Goal: Transaction & Acquisition: Purchase product/service

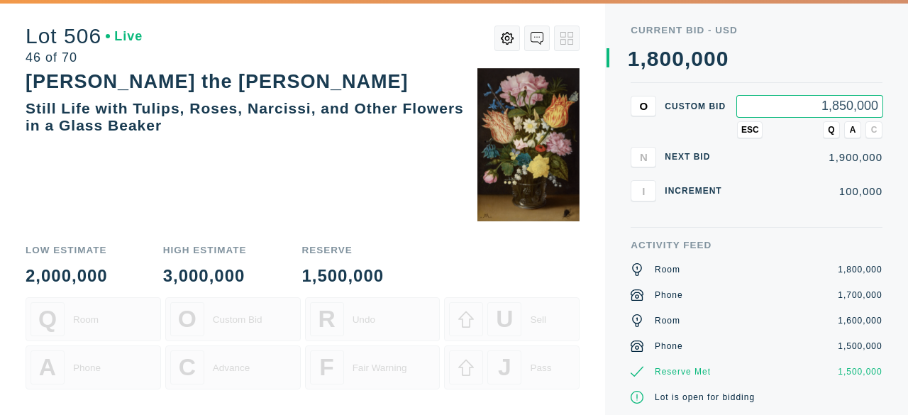
type input "1,850,000"
type input "1,950,000"
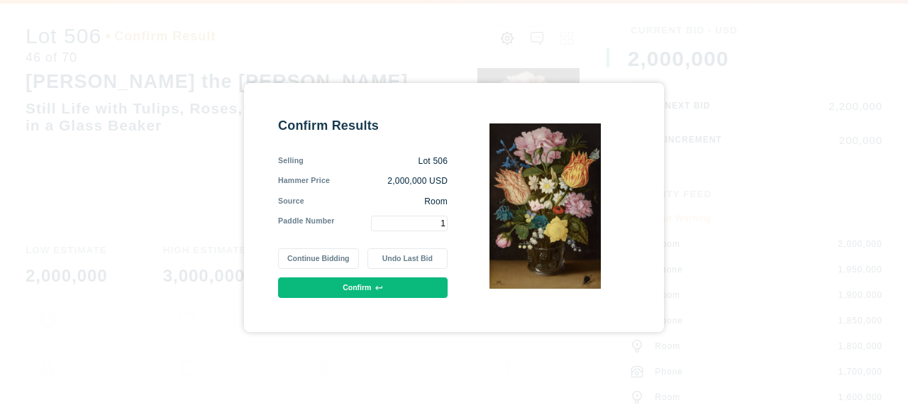
type input "1"
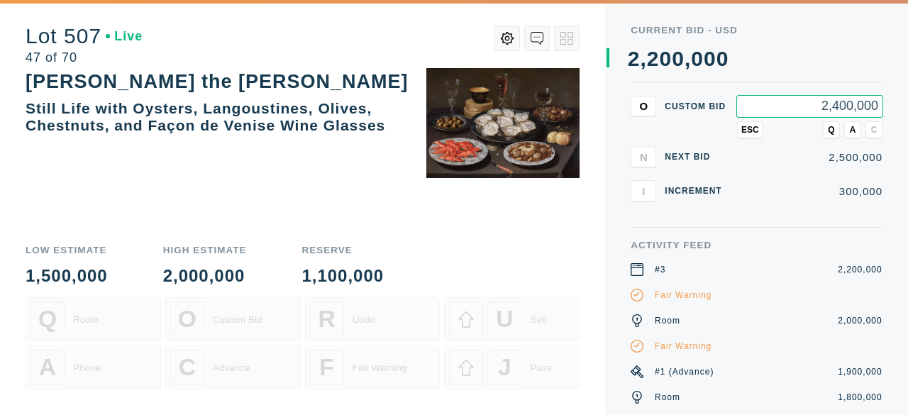
type input "2,400,000"
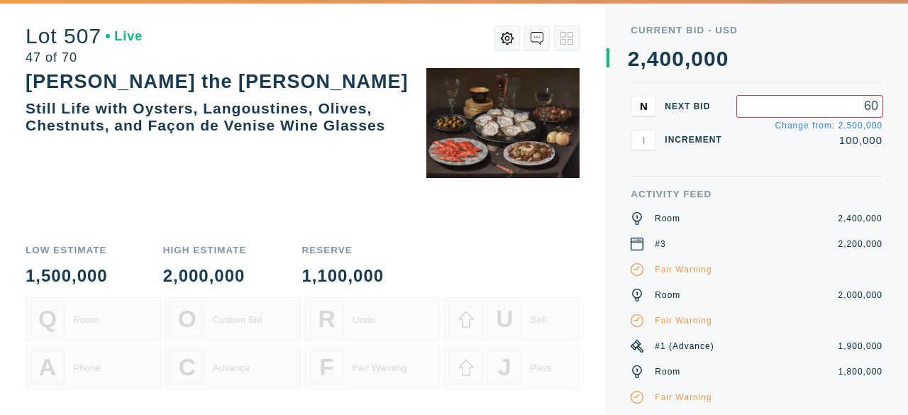
type input "6"
type input "2,600,000"
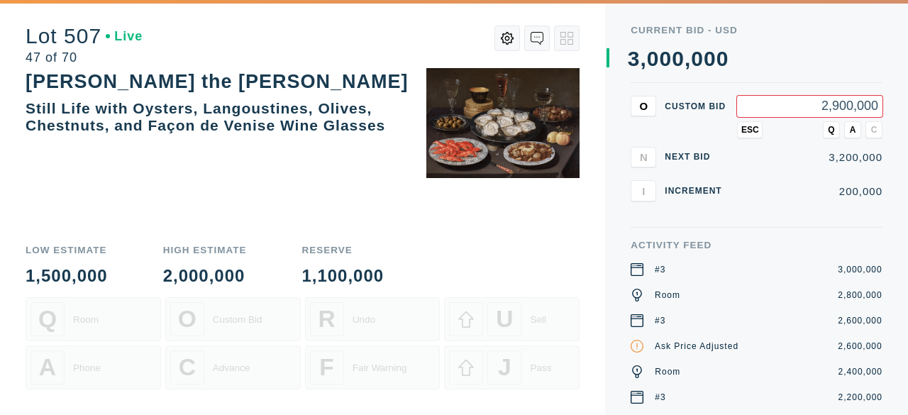
type input "2,900,000"
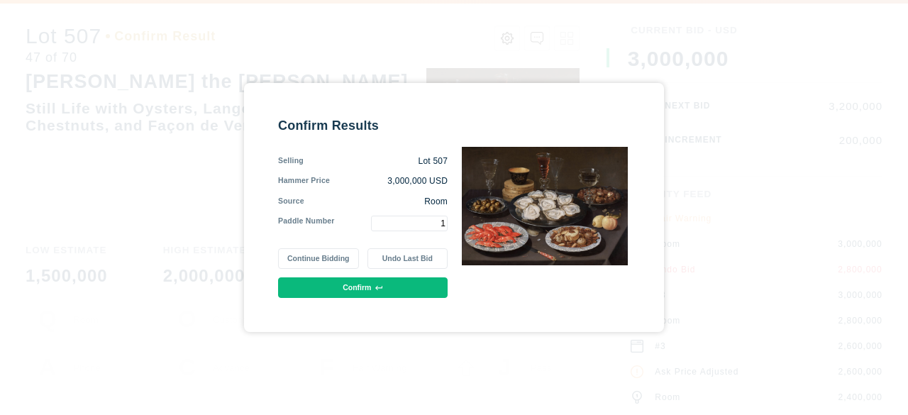
type input "1"
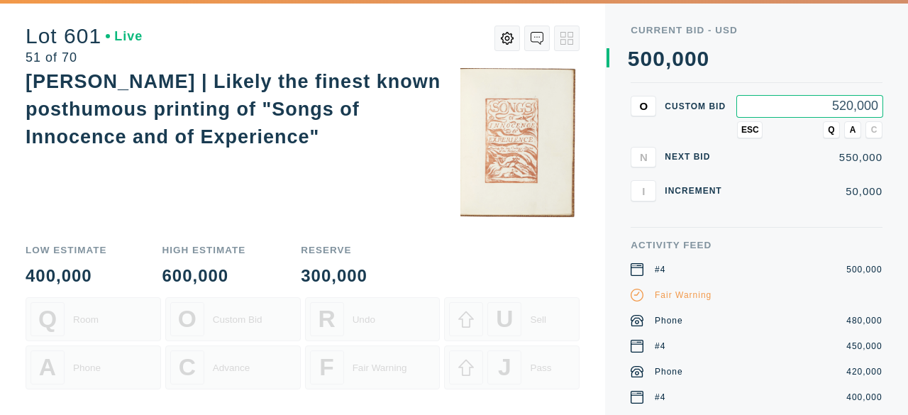
type input "520,000"
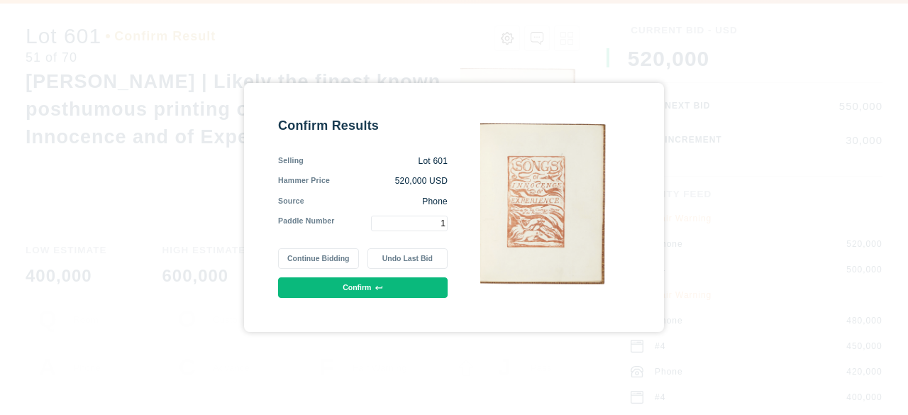
type input "1"
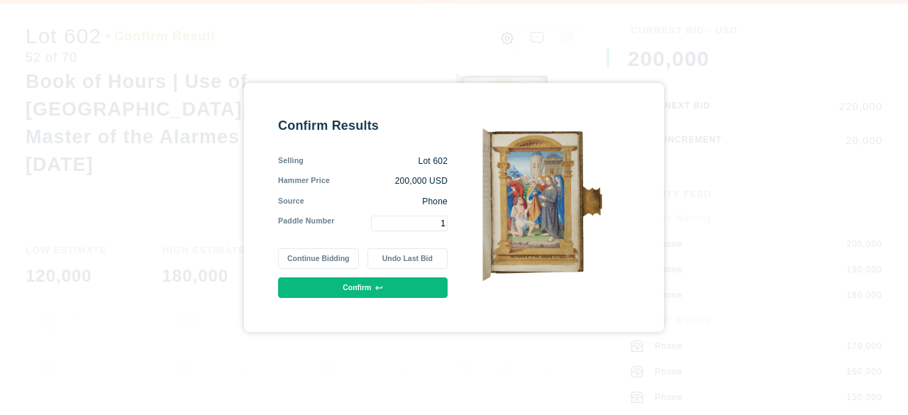
type input "1"
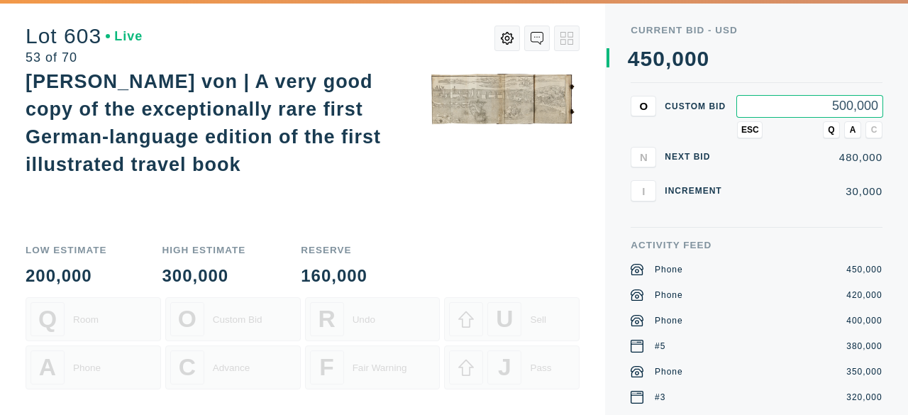
type input "500,000"
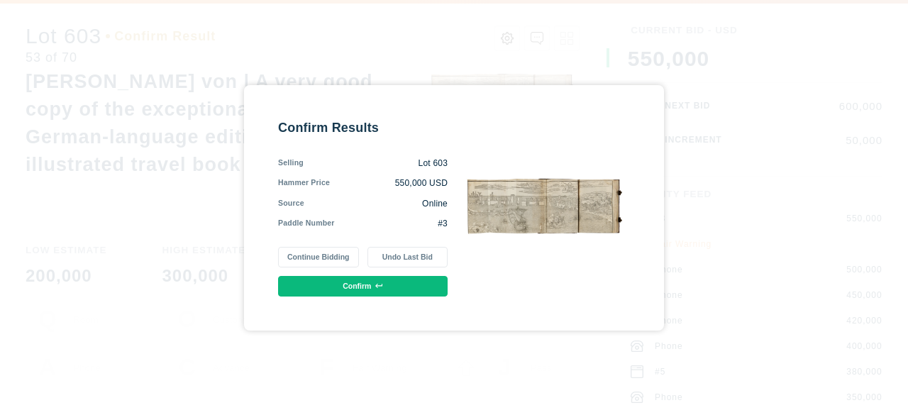
click at [322, 255] on button "Continue Bidding" at bounding box center [318, 257] width 80 height 21
type input "1"
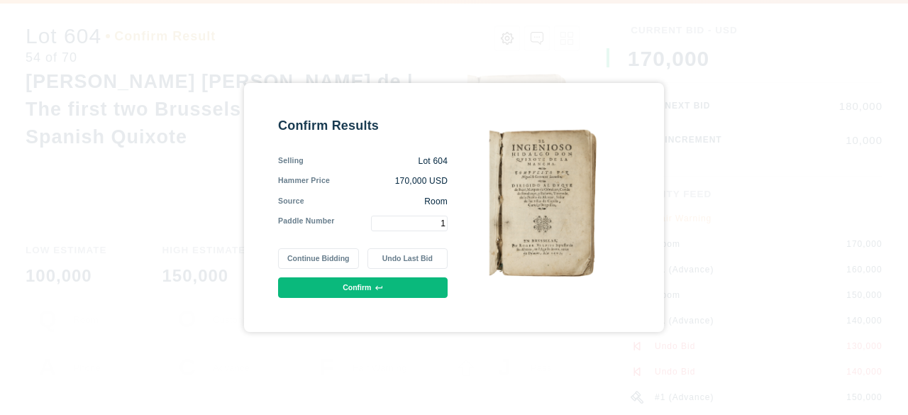
type input "1"
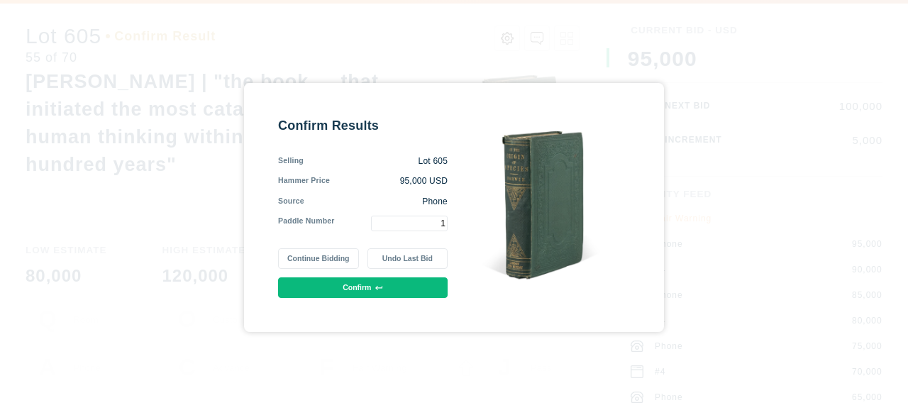
type input "1"
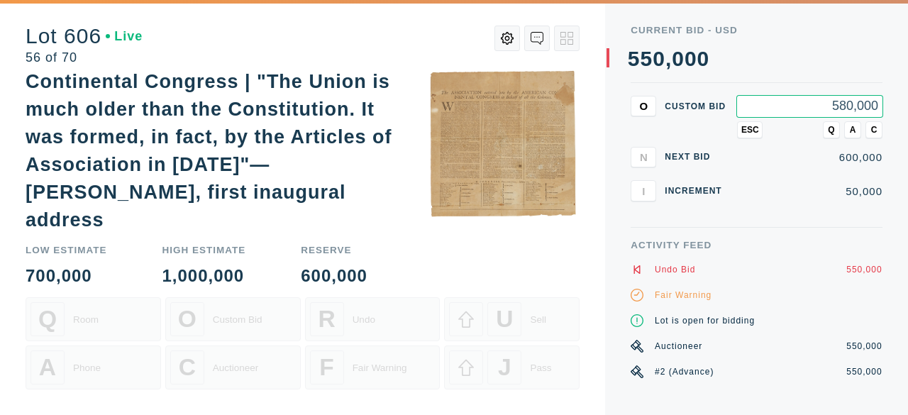
type input "580,000"
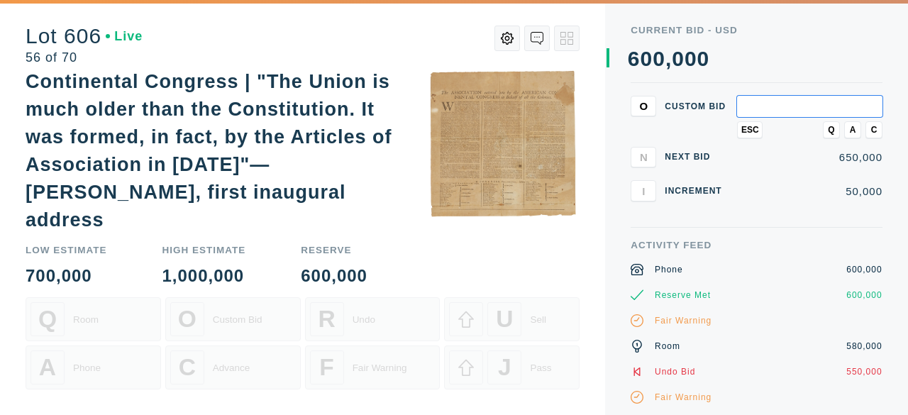
type input "2"
type input "620,000"
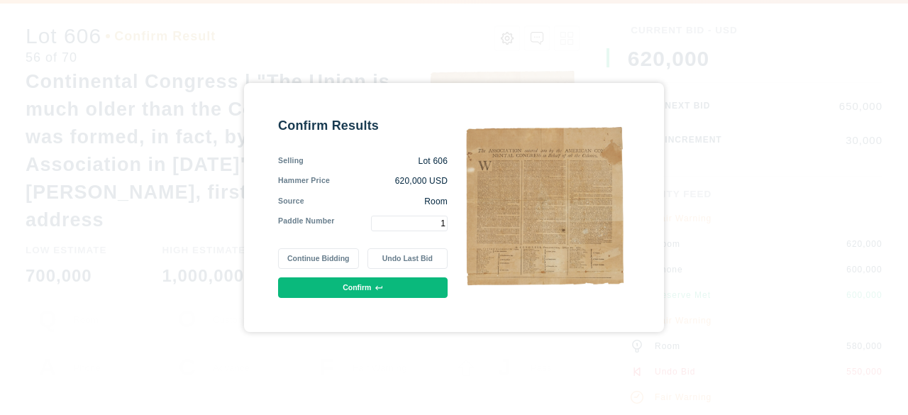
type input "1"
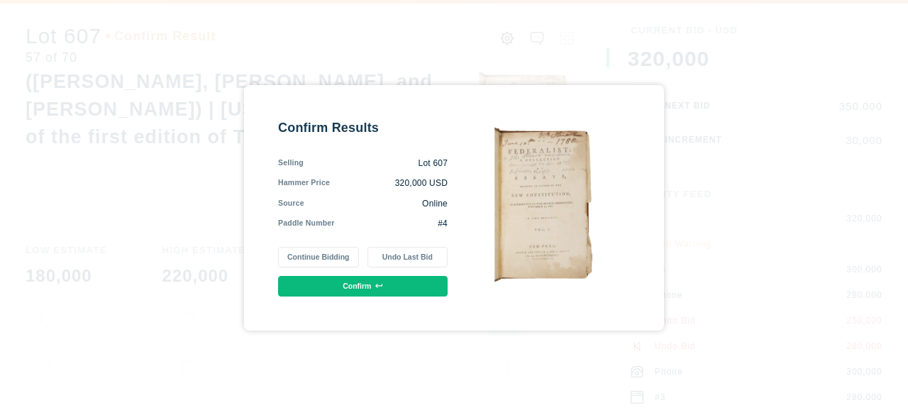
click at [293, 259] on button "Continue Bidding" at bounding box center [318, 257] width 80 height 21
click at [365, 281] on button "Confirm" at bounding box center [363, 286] width 170 height 21
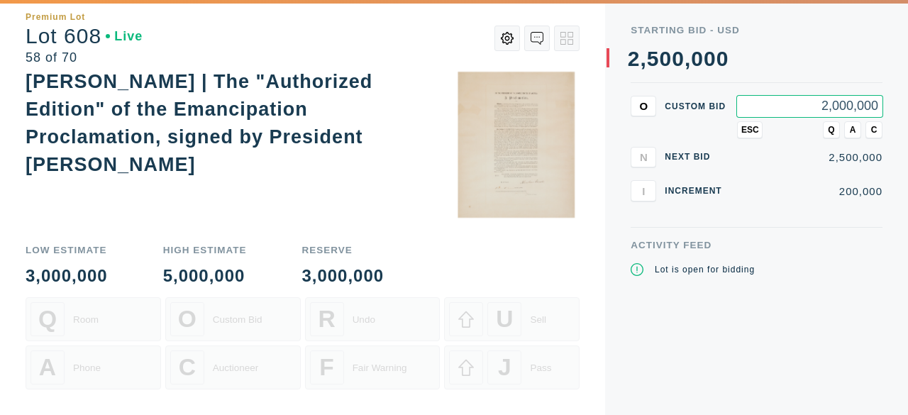
type input "2,000,000"
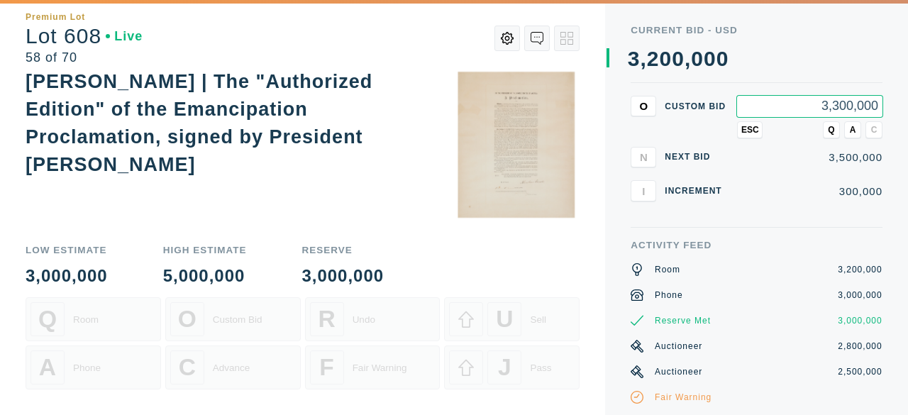
type input "3,300,000"
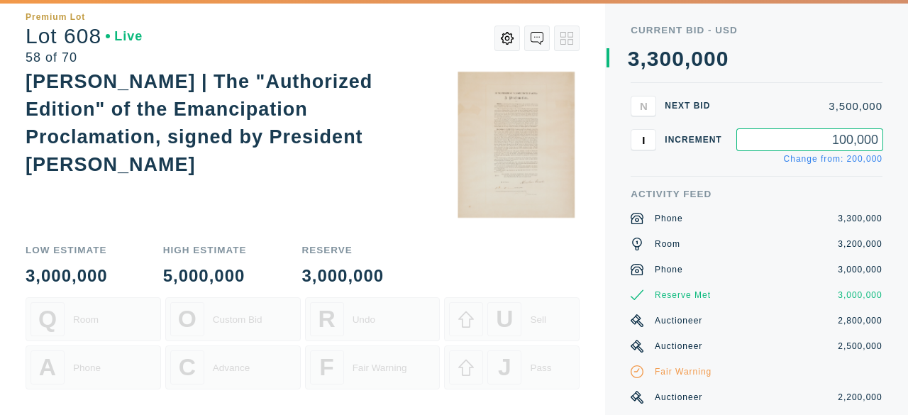
type input "100,000"
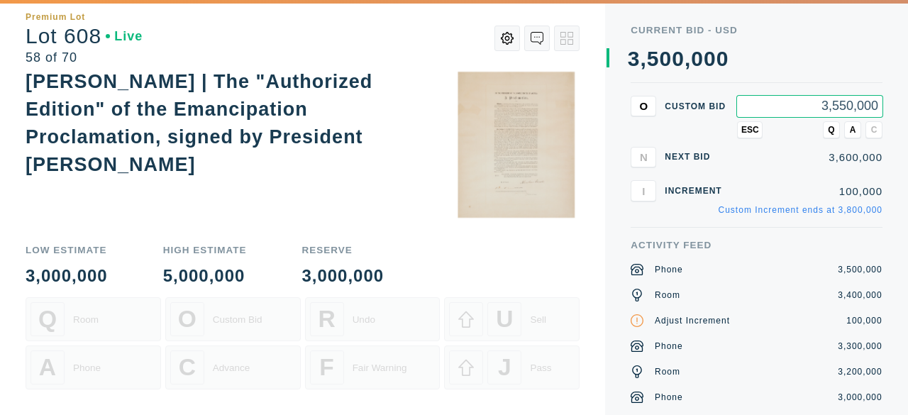
type input "3,550,000"
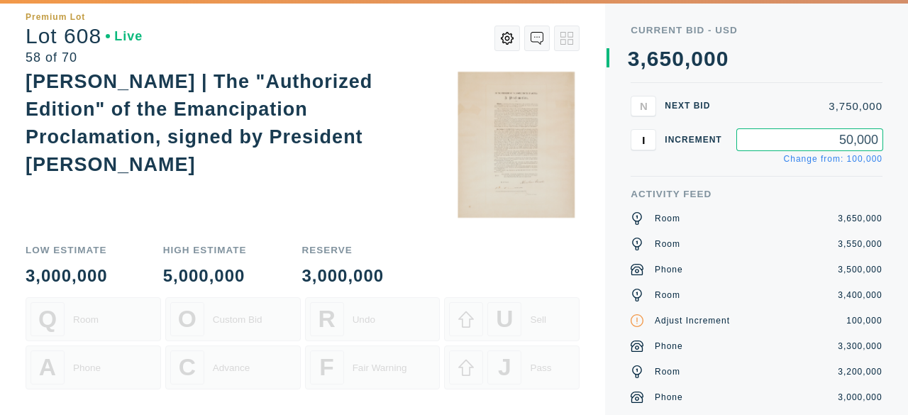
type input "50,000"
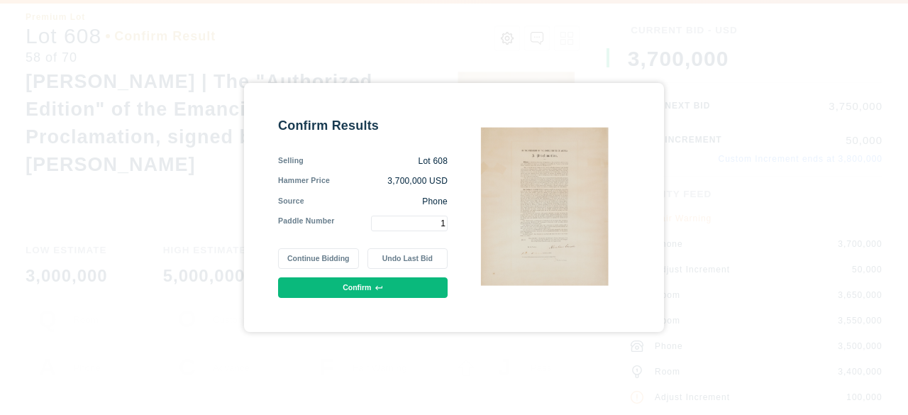
type input "1"
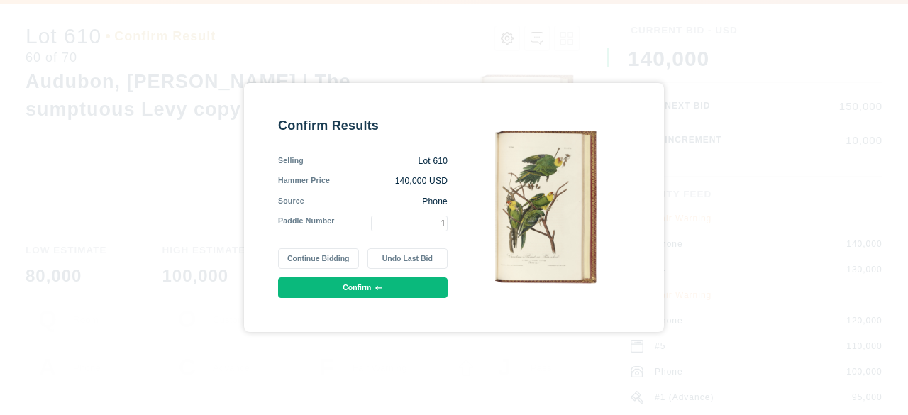
type input "1"
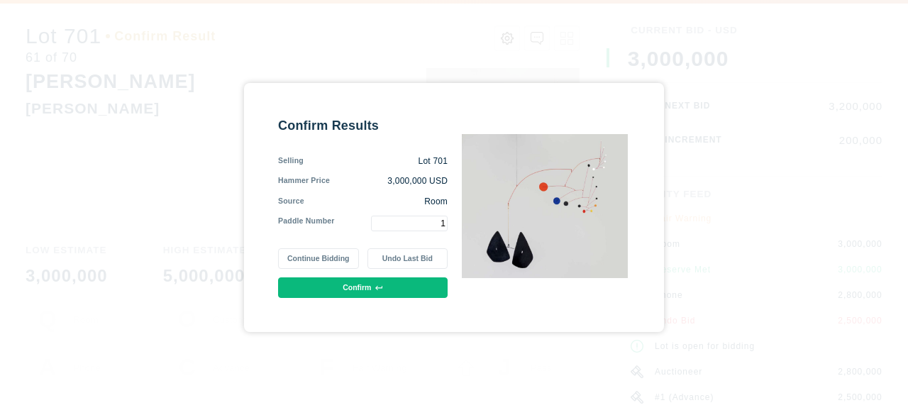
type input "1"
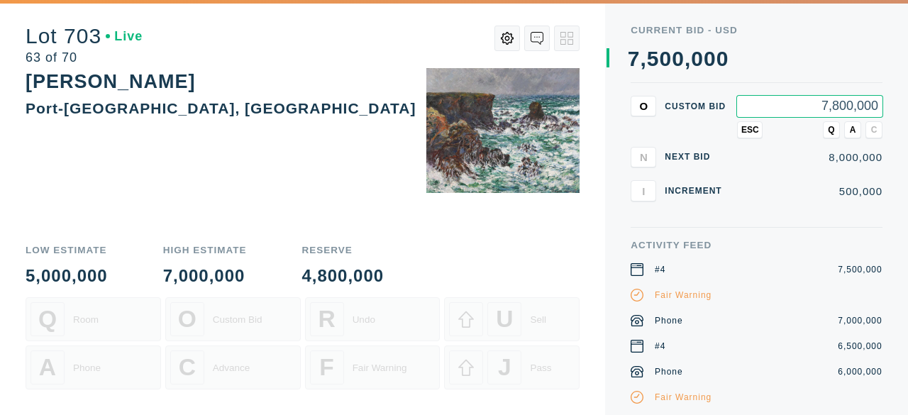
type input "7,800,000"
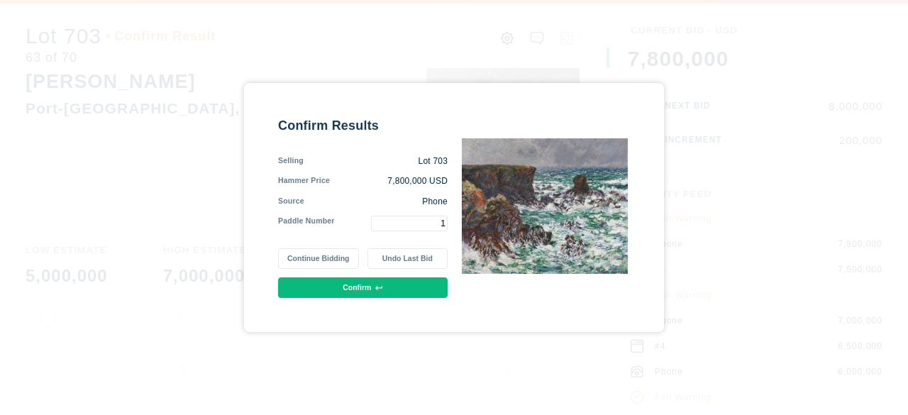
type input "1"
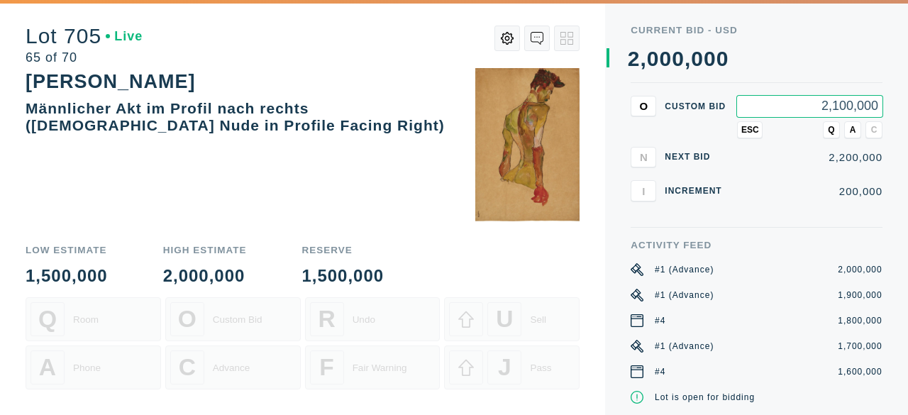
type input "2,100,000"
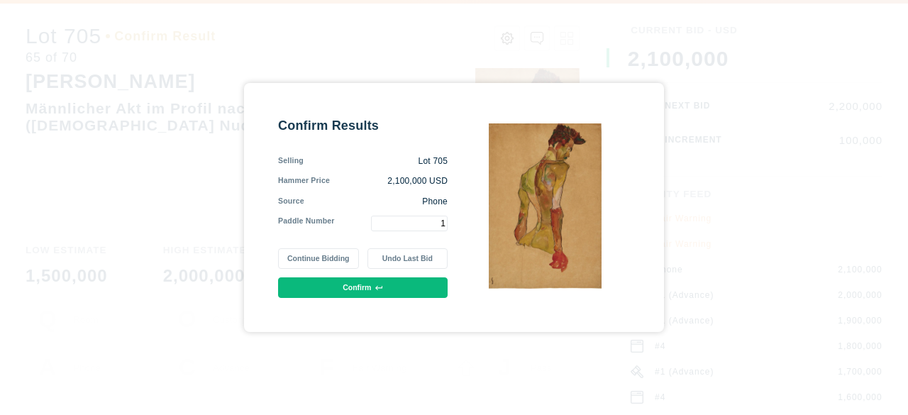
type input "1"
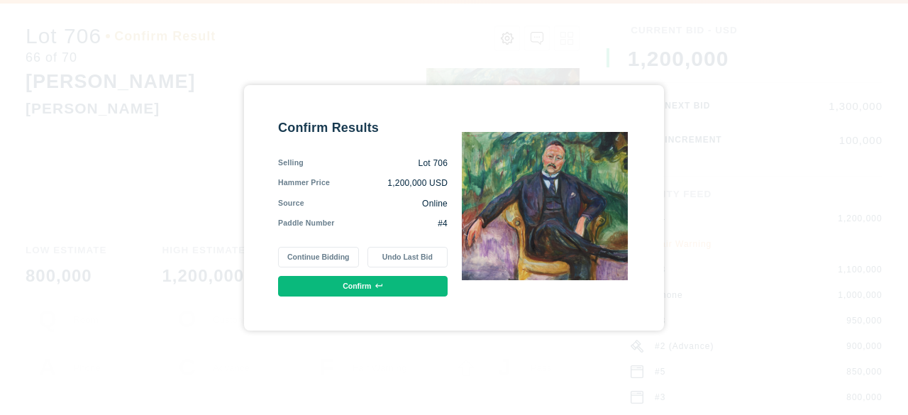
click at [328, 251] on button "Continue Bidding" at bounding box center [318, 257] width 80 height 21
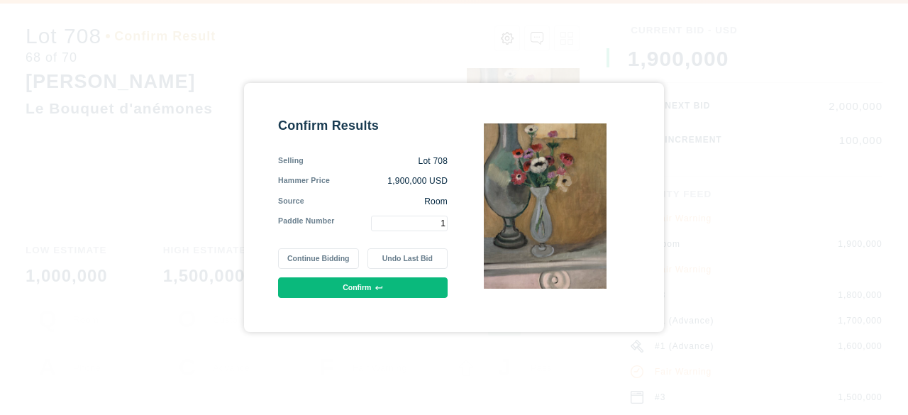
type input "1"
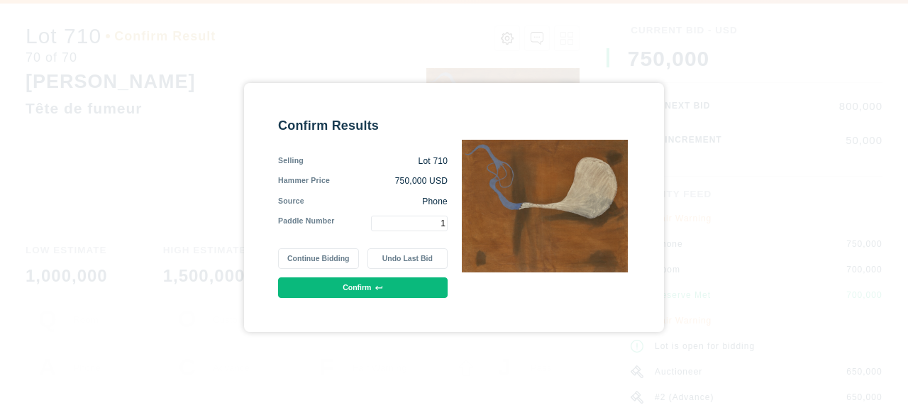
type input "1"
